Goal: Check status

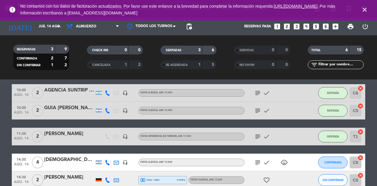
scroll to position [52, 0]
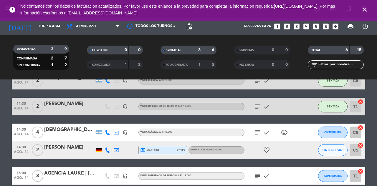
click at [258, 179] on icon "subject" at bounding box center [257, 175] width 7 height 7
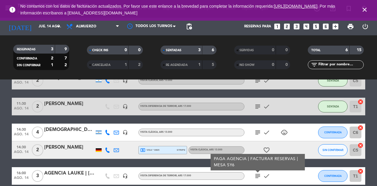
click at [299, 147] on div at bounding box center [305, 149] width 16 height 17
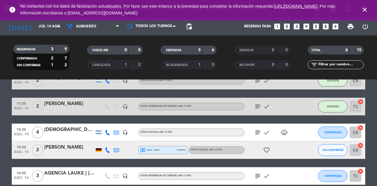
click at [254, 133] on icon "subject" at bounding box center [257, 132] width 7 height 7
click at [293, 166] on div "10:00 [DATE] 2 AGENCIA SUNTRIP | [PERSON_NAME] headset_mic VISITA CLÁSICA , ARS…" at bounding box center [188, 119] width 353 height 131
click at [41, 26] on input "jue. 14 ago." at bounding box center [59, 26] width 47 height 10
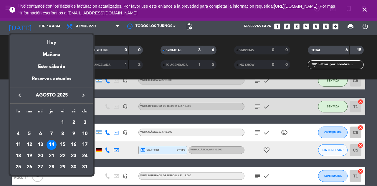
click at [61, 56] on div "Mañana" at bounding box center [51, 52] width 82 height 12
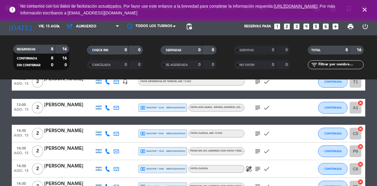
scroll to position [88, 0]
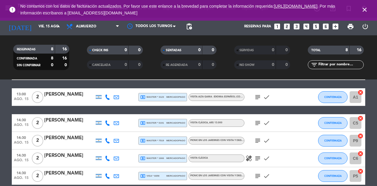
click at [36, 30] on input "vie. 15 ago." at bounding box center [59, 26] width 47 height 10
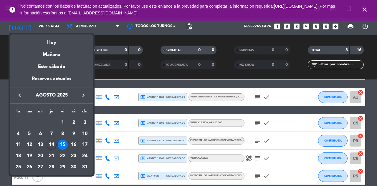
click at [57, 43] on div "Hoy" at bounding box center [51, 40] width 82 height 12
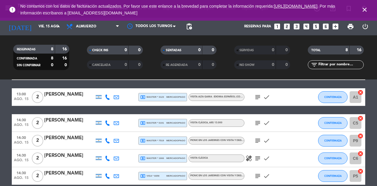
type input "jue. 14 ago."
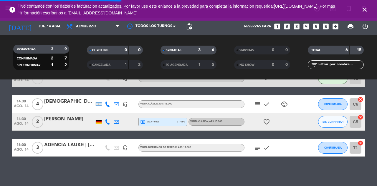
scroll to position [52, 0]
